Goal: Task Accomplishment & Management: Use online tool/utility

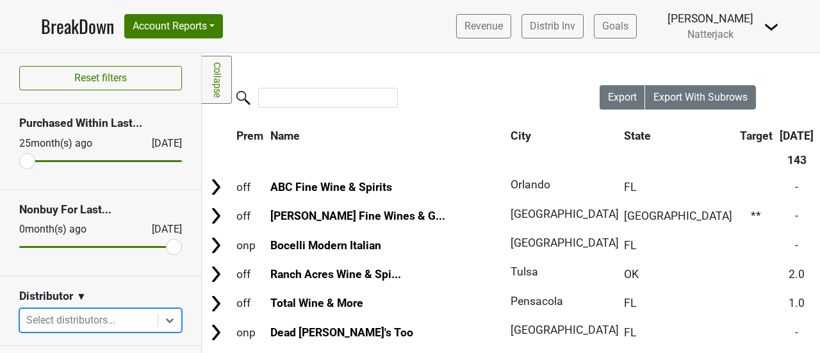
scroll to position [141, 0]
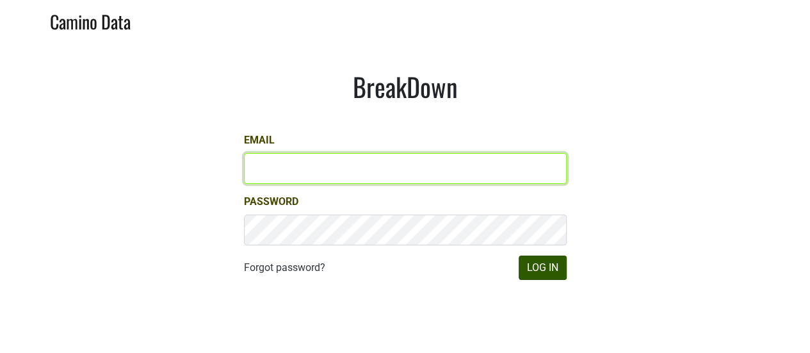
type input "[EMAIL_ADDRESS][DOMAIN_NAME]"
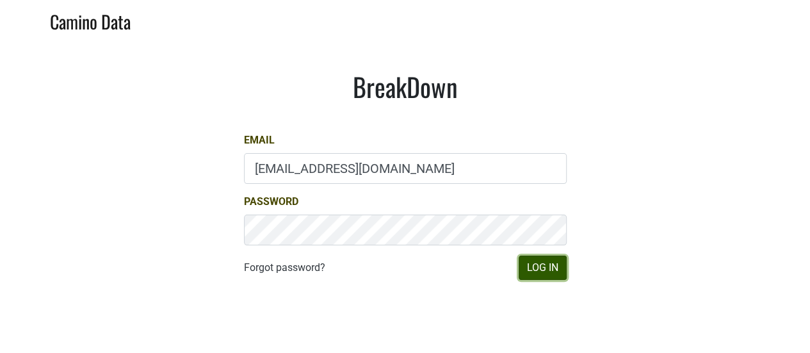
click at [538, 278] on button "Log In" at bounding box center [543, 268] width 48 height 24
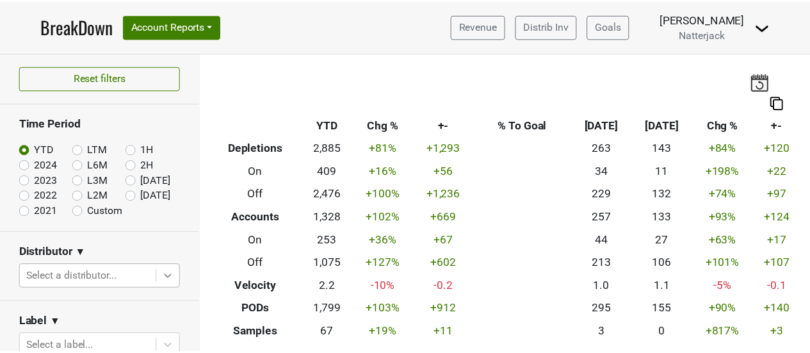
scroll to position [132, 0]
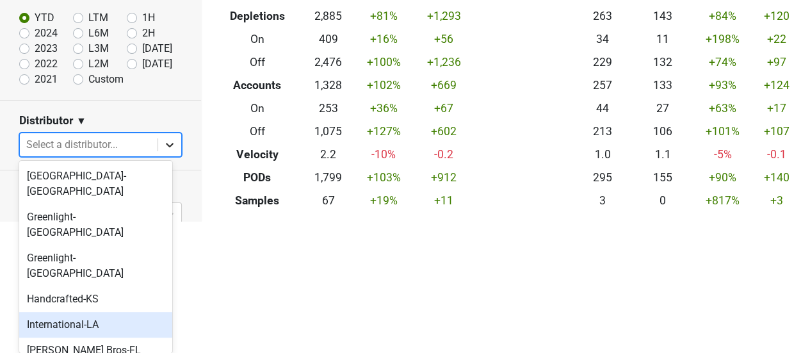
click at [156, 221] on body "BreakDown Account Reports SuperRanker Map Award Progress Chain Compliance CRM N…" at bounding box center [405, 44] width 810 height 353
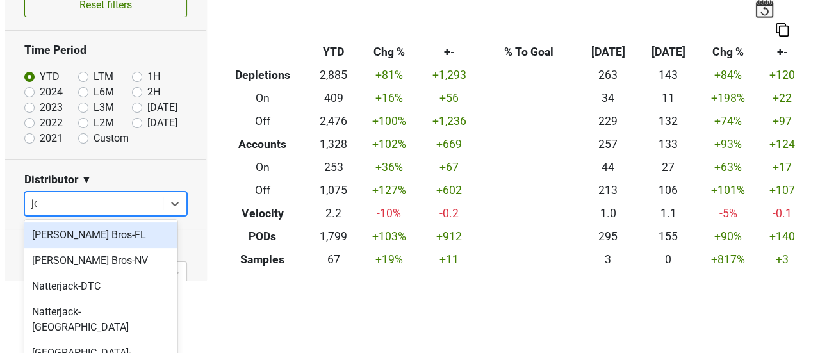
scroll to position [0, 0]
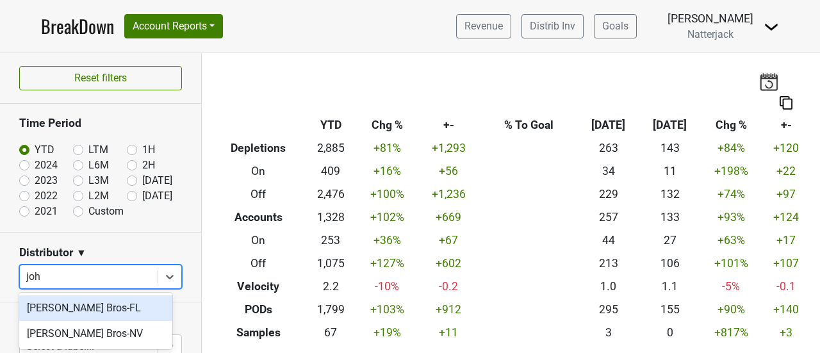
type input "john"
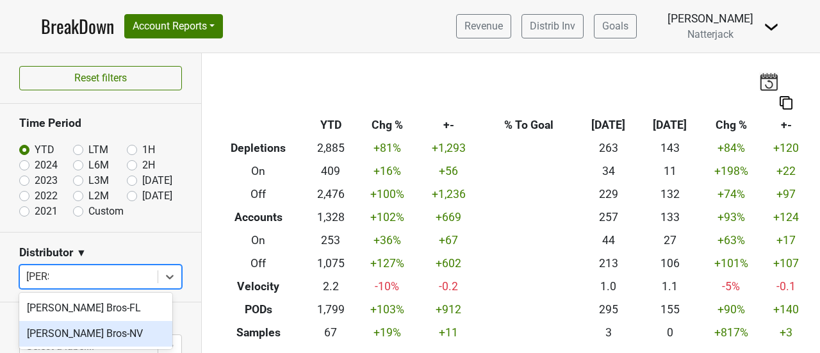
click at [103, 344] on div "Johnson Bros-NV" at bounding box center [95, 334] width 153 height 26
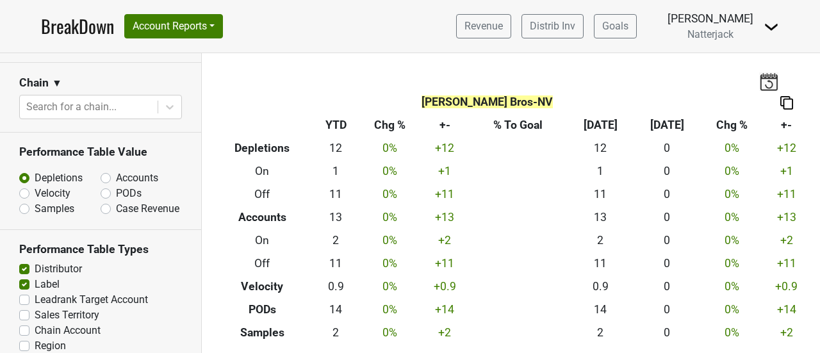
scroll to position [678, 0]
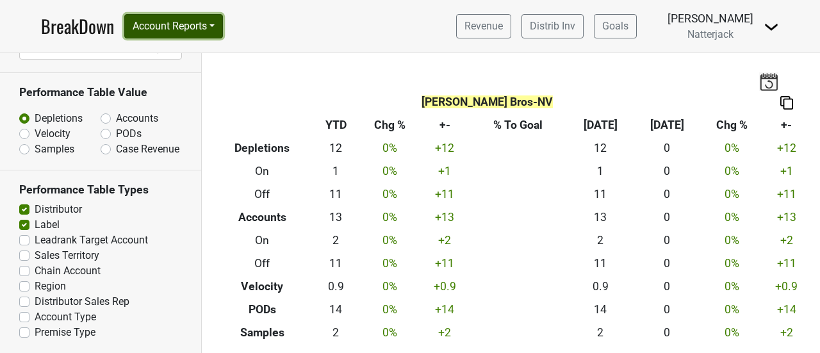
click at [223, 30] on button "Account Reports" at bounding box center [173, 26] width 99 height 24
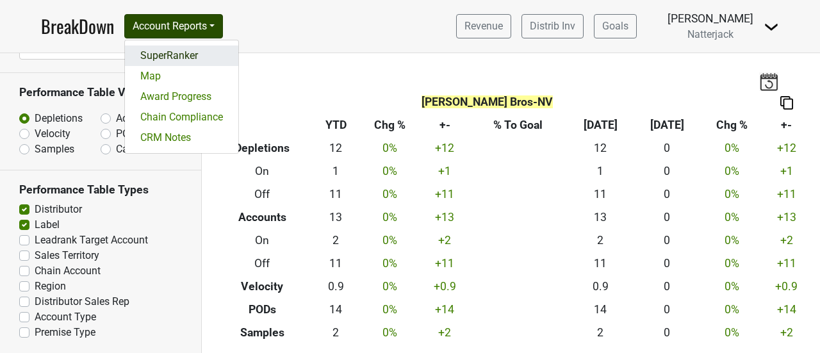
click at [208, 58] on link "SuperRanker" at bounding box center [181, 55] width 113 height 21
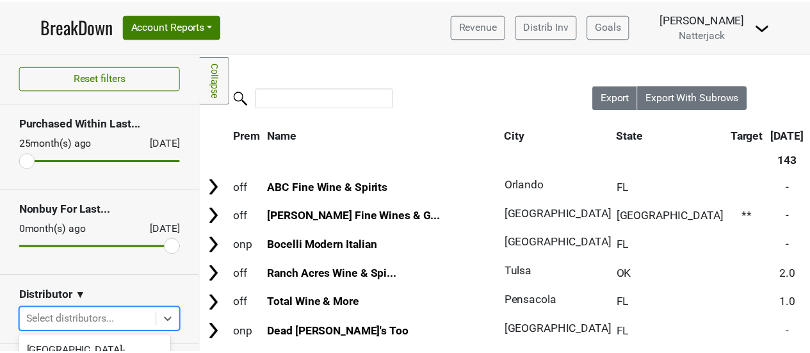
scroll to position [176, 0]
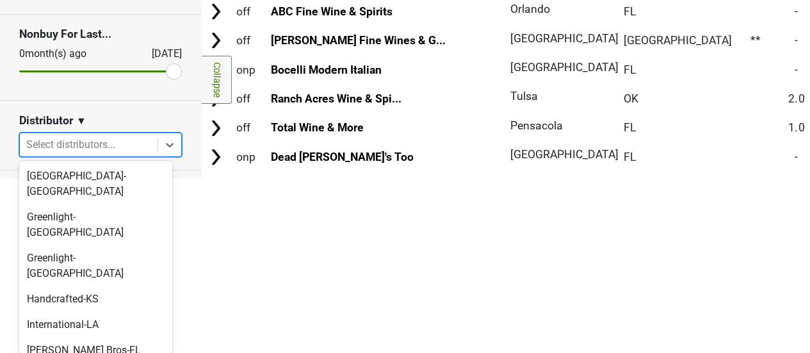
click at [94, 177] on body "BreakDown Account Reports SuperRanker Map Award Progress Chain Compliance CRM N…" at bounding box center [405, 0] width 810 height 353
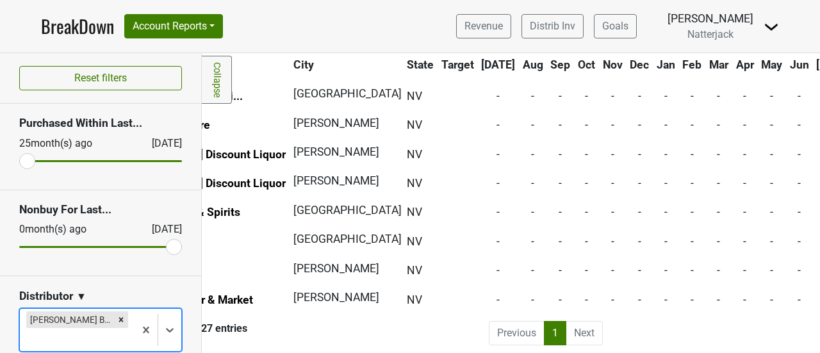
scroll to position [0, 153]
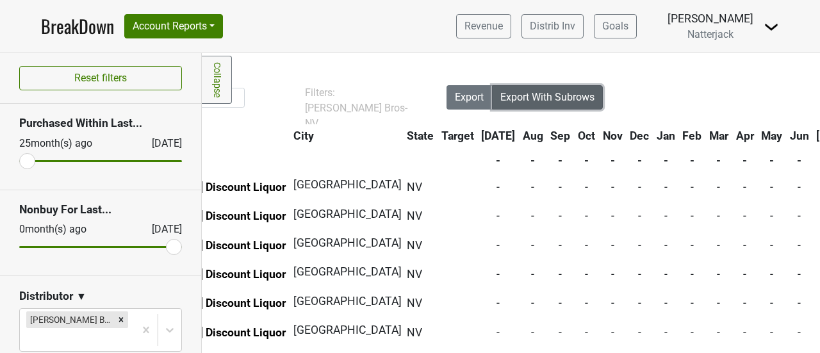
click at [550, 99] on span "Export With Subrows" at bounding box center [547, 97] width 94 height 12
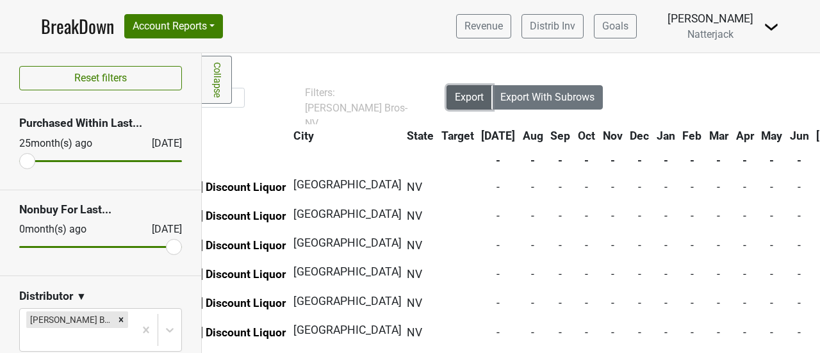
click at [450, 104] on button "Export" at bounding box center [470, 97] width 46 height 24
